Goal: Task Accomplishment & Management: Manage account settings

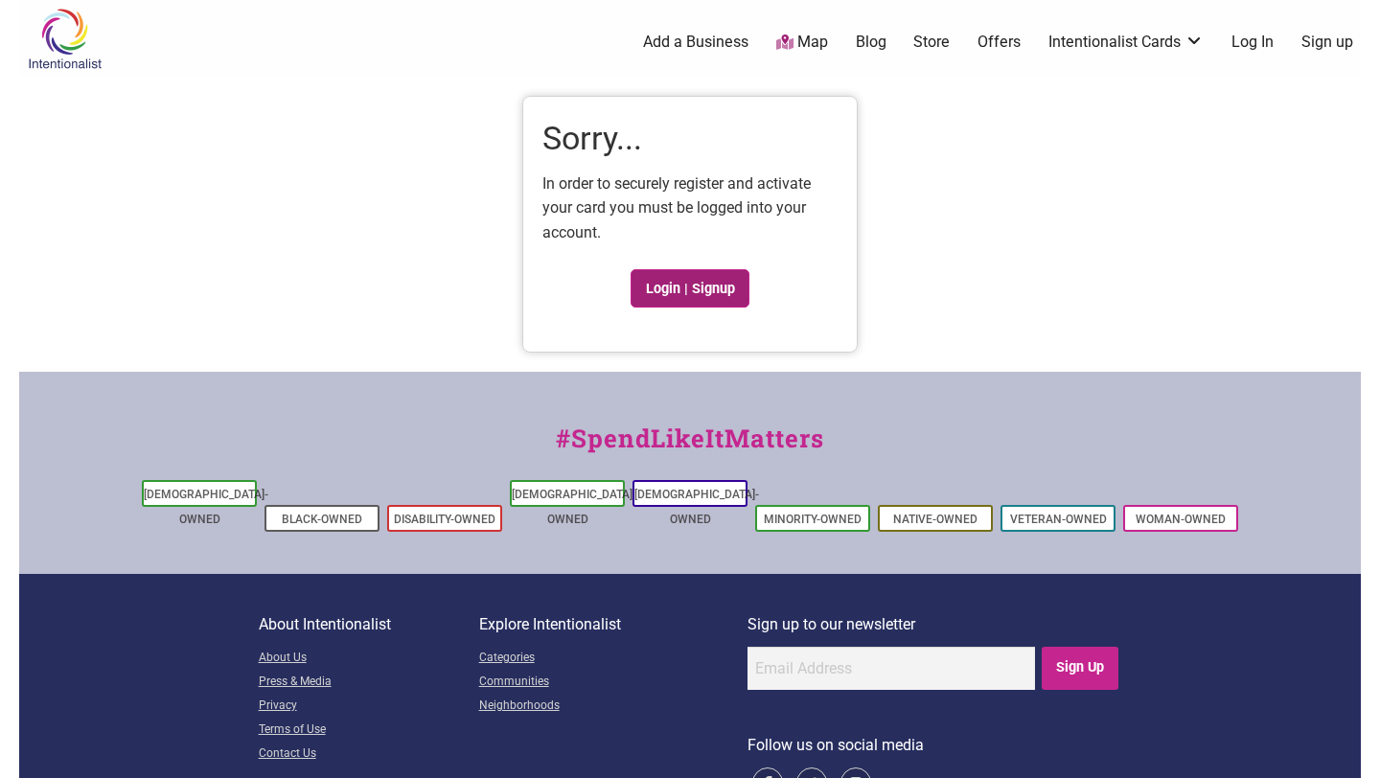
click at [663, 294] on link "Login | Signup" at bounding box center [690, 288] width 119 height 38
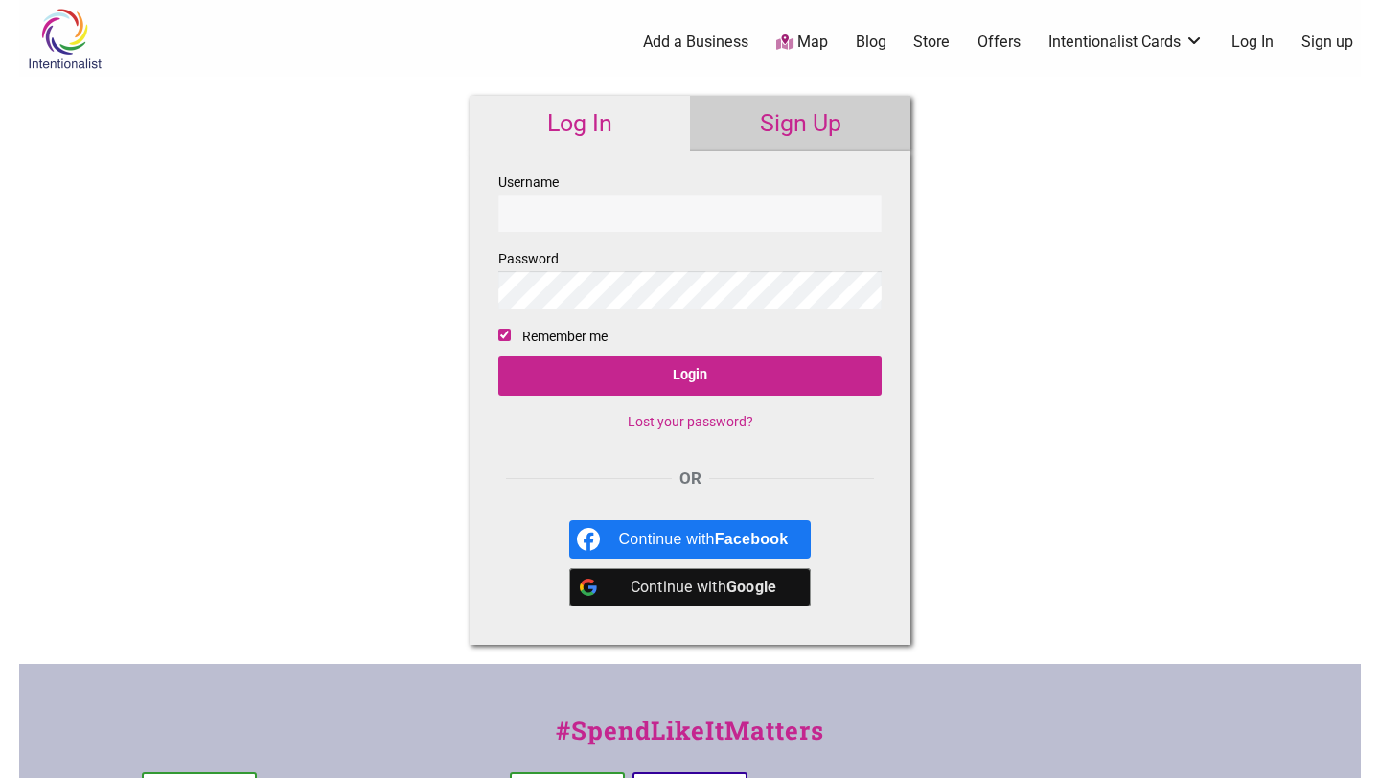
click at [613, 219] on input "Username" at bounding box center [689, 213] width 383 height 37
type input "[EMAIL_ADDRESS][DOMAIN_NAME]"
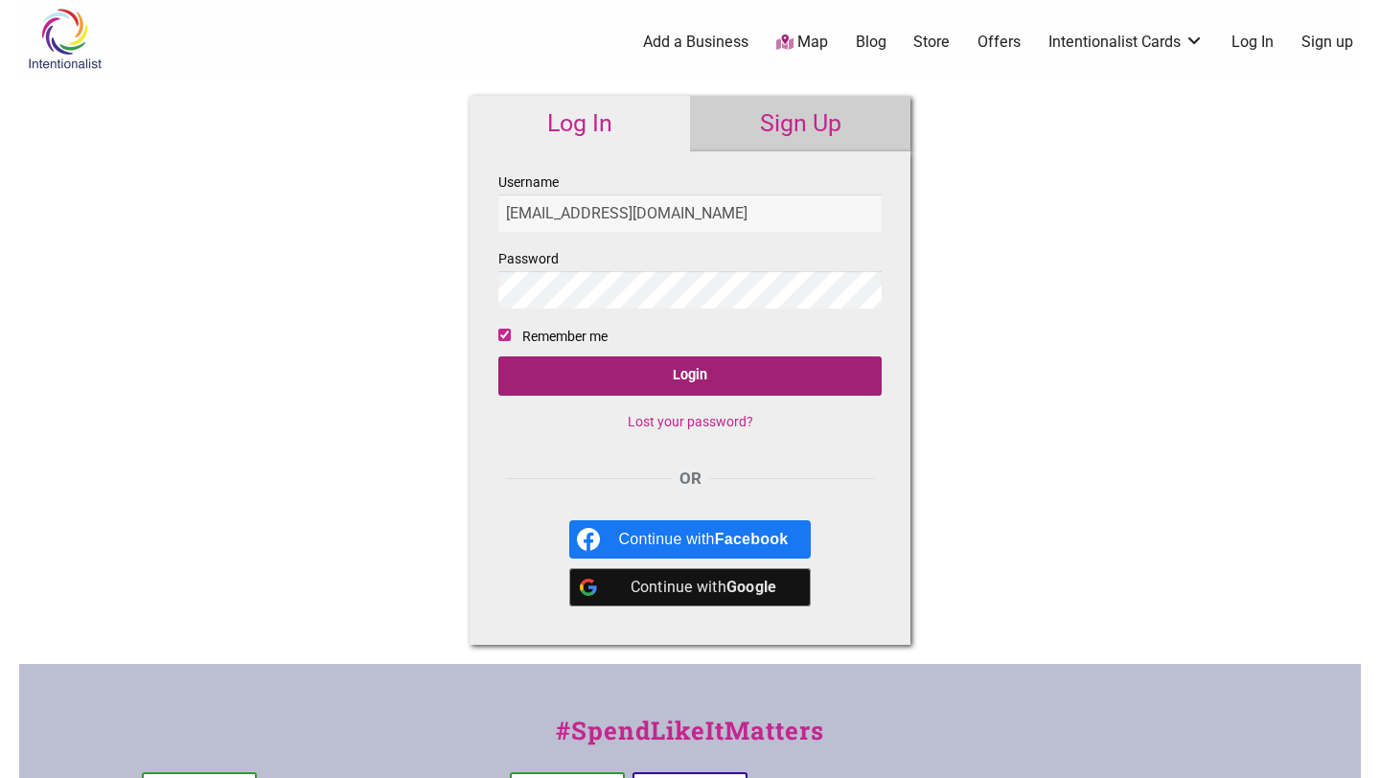
click at [631, 365] on input "Login" at bounding box center [689, 376] width 383 height 39
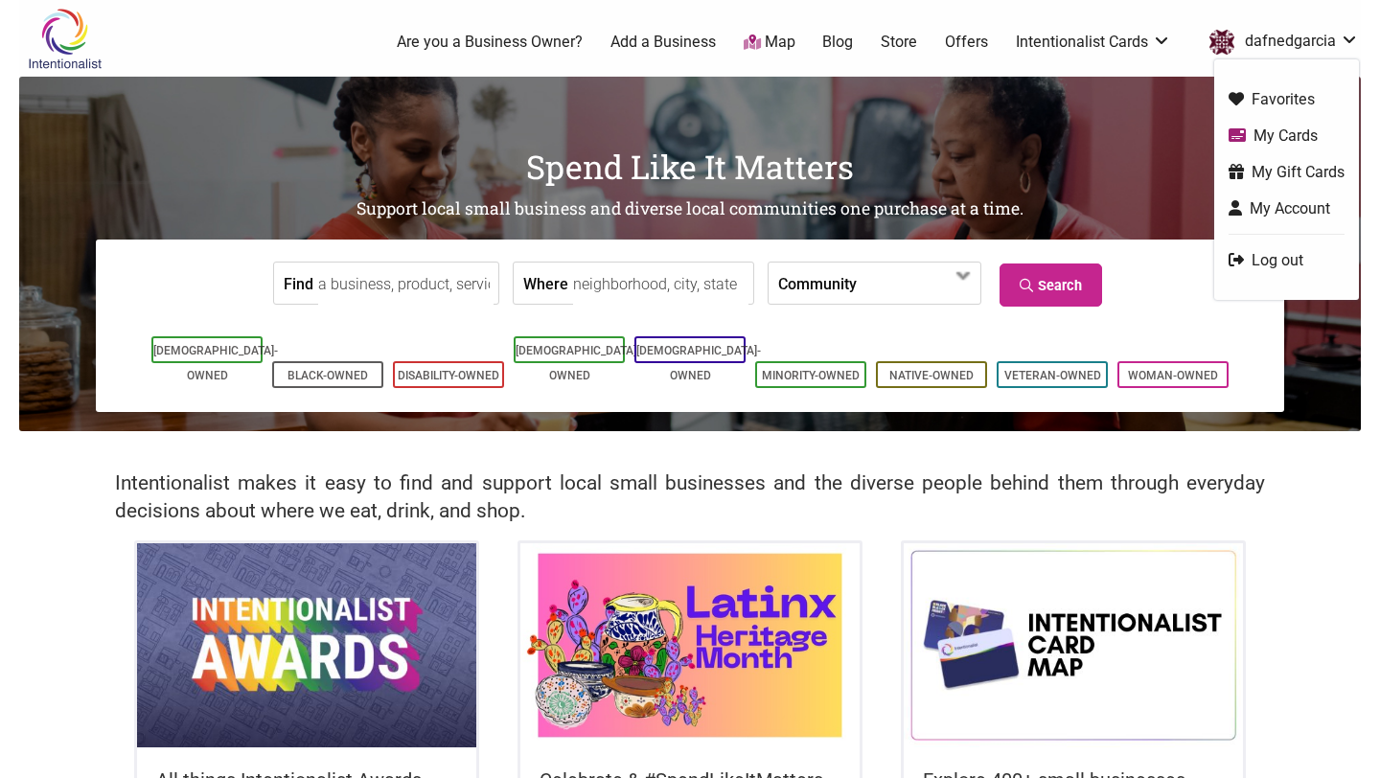
click at [1265, 128] on link "My Cards" at bounding box center [1287, 136] width 116 height 22
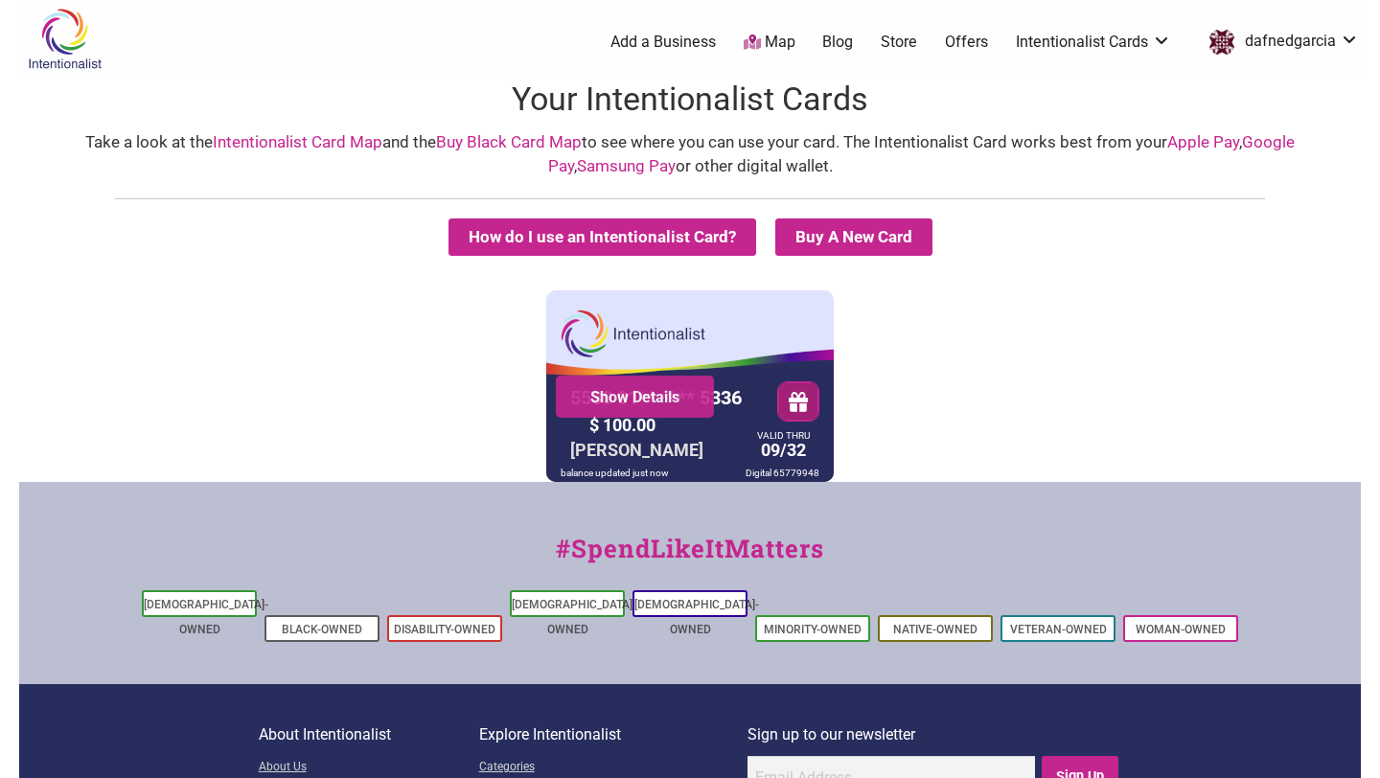
click at [674, 406] on div "Show Details" at bounding box center [635, 397] width 158 height 42
click at [634, 402] on link "Show Details" at bounding box center [634, 396] width 129 height 19
click at [810, 398] on button "button" at bounding box center [798, 401] width 40 height 38
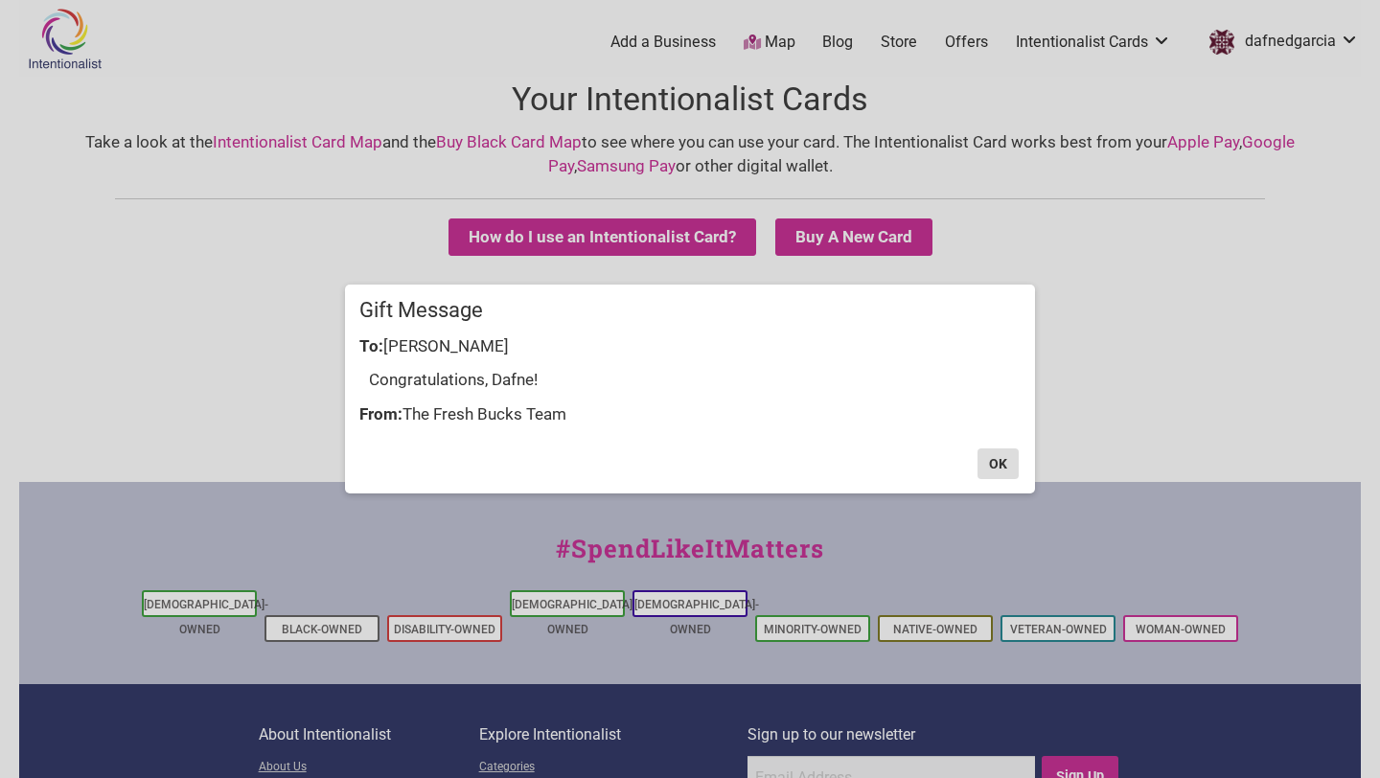
click at [990, 473] on button "OK" at bounding box center [998, 464] width 41 height 31
